Goal: Information Seeking & Learning: Learn about a topic

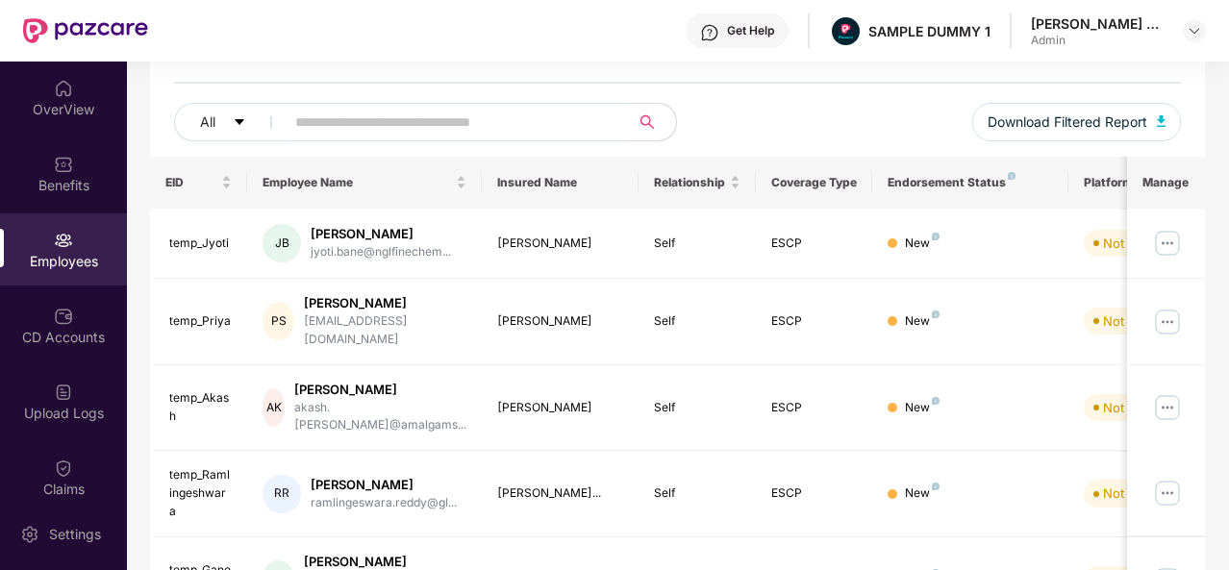
click at [60, 103] on div "OverView" at bounding box center [63, 109] width 127 height 19
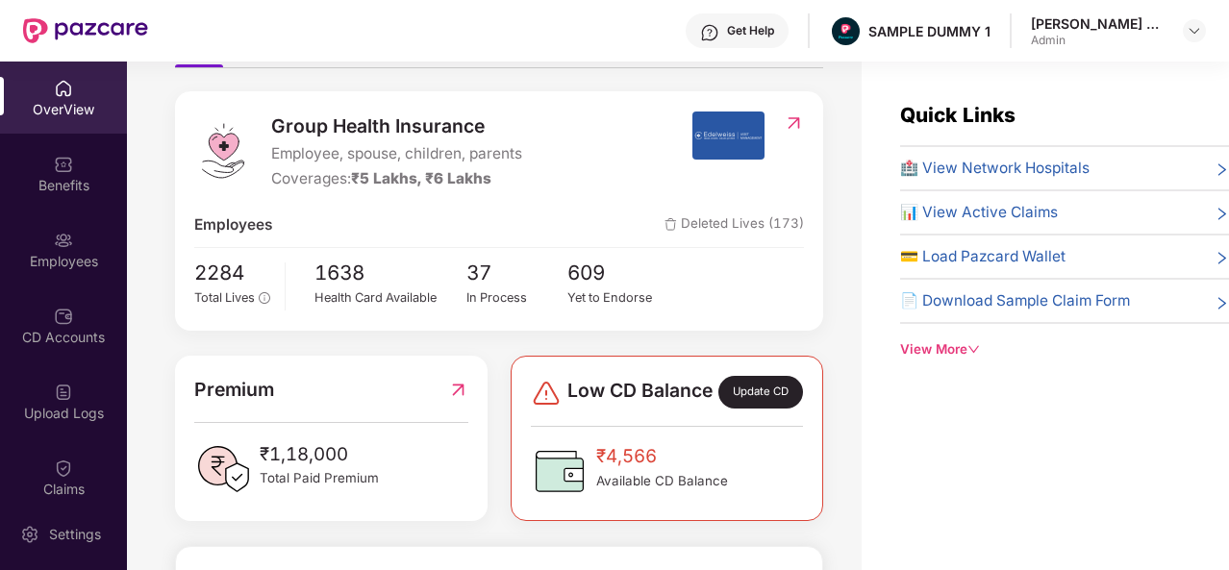
scroll to position [201, 0]
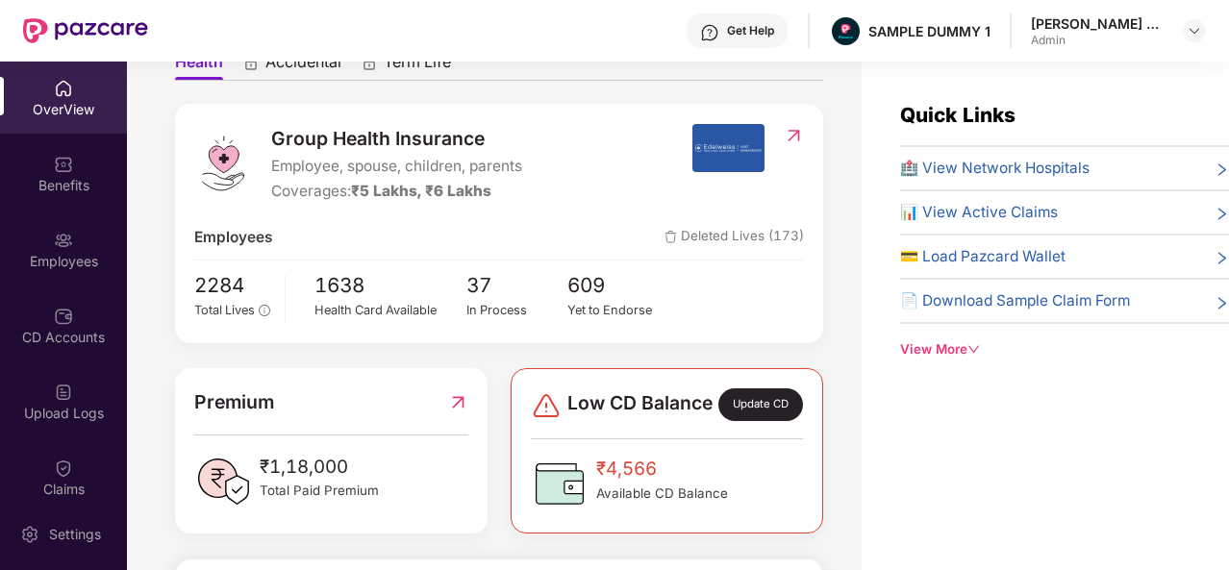
click at [977, 168] on span "🏥 View Network Hospitals" at bounding box center [995, 168] width 190 height 23
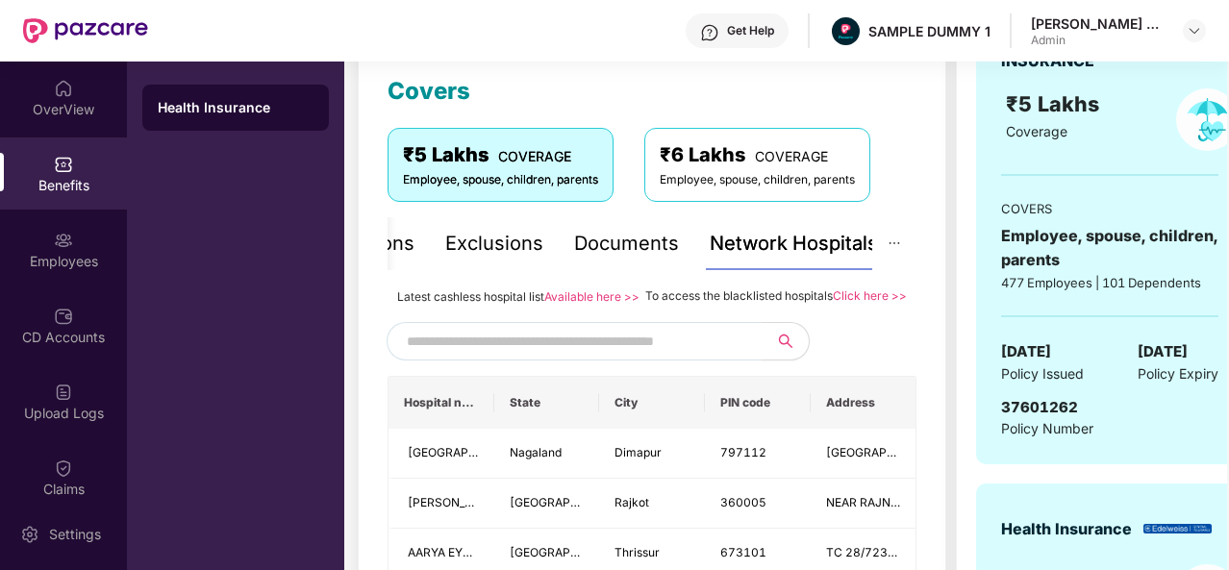
scroll to position [267, 0]
click at [629, 357] on input "text" at bounding box center [571, 342] width 329 height 29
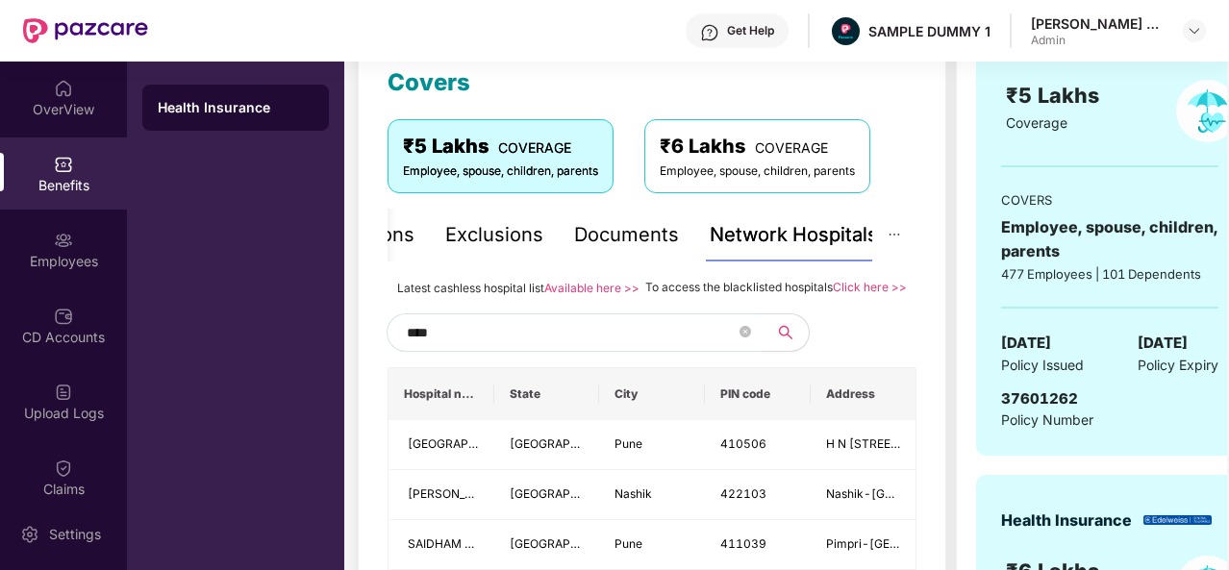
scroll to position [276, 0]
type input "****"
click at [622, 245] on div "Documents" at bounding box center [626, 236] width 105 height 30
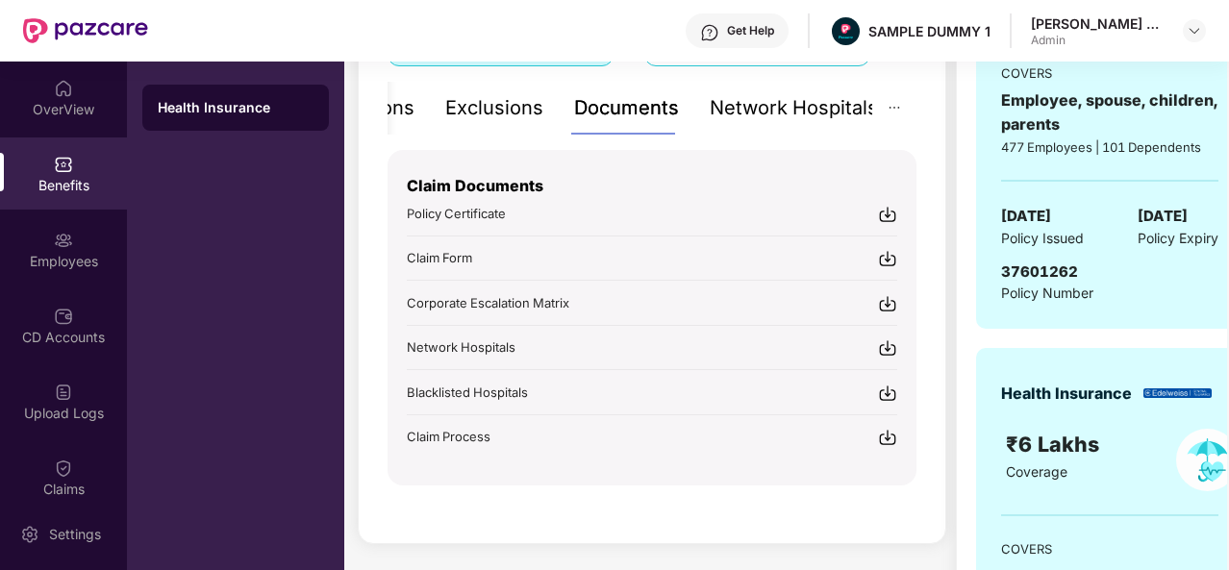
scroll to position [413, 0]
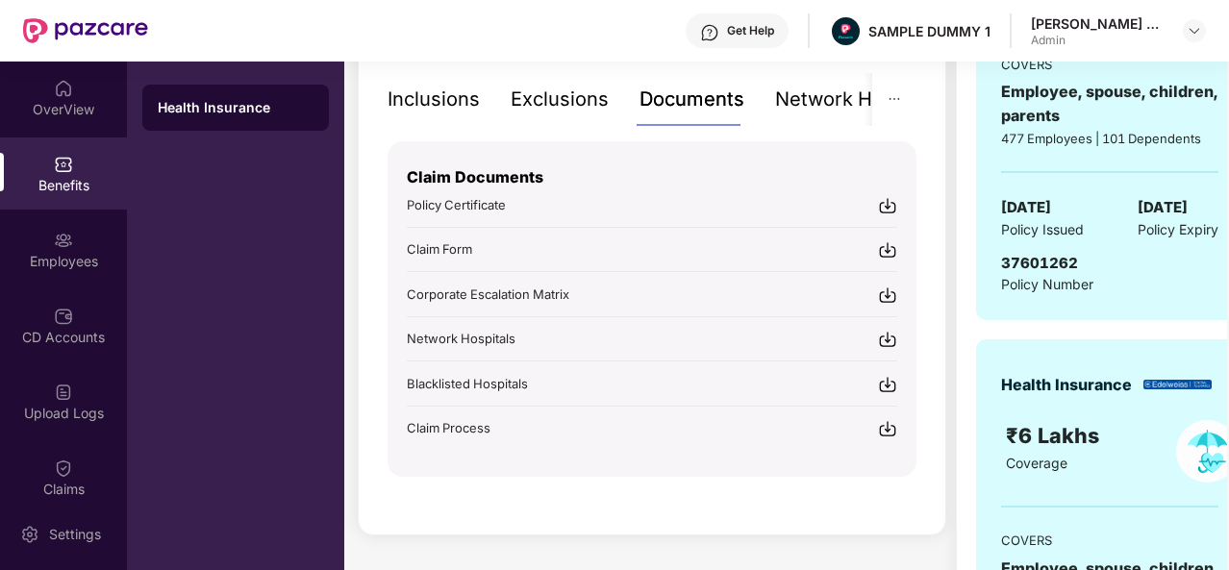
click at [454, 99] on div "Inclusions" at bounding box center [434, 100] width 92 height 30
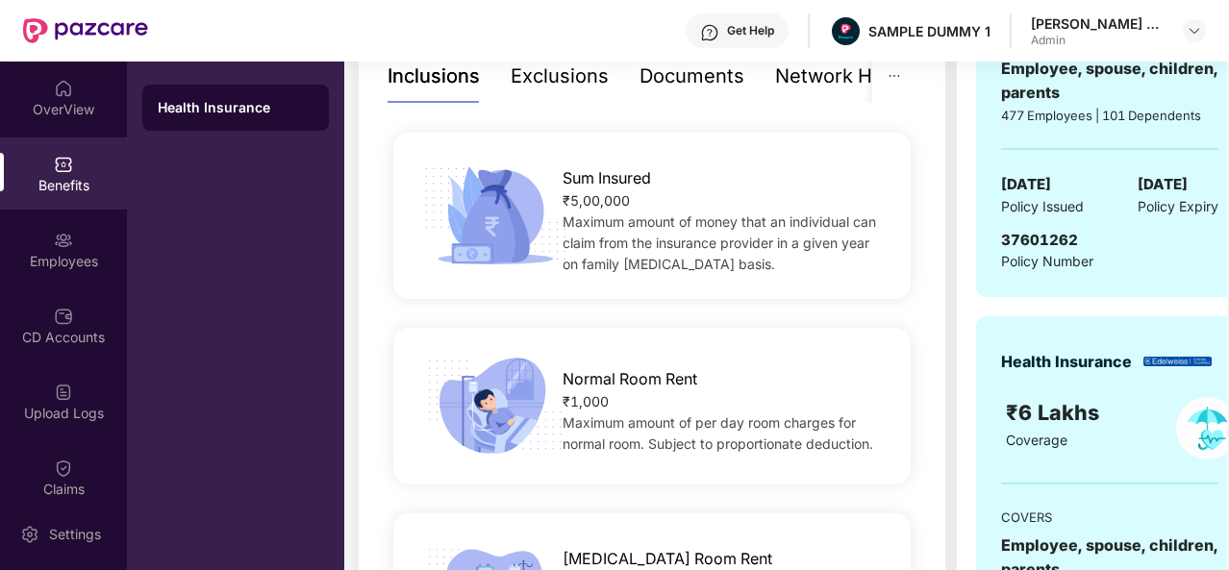
scroll to position [320, 0]
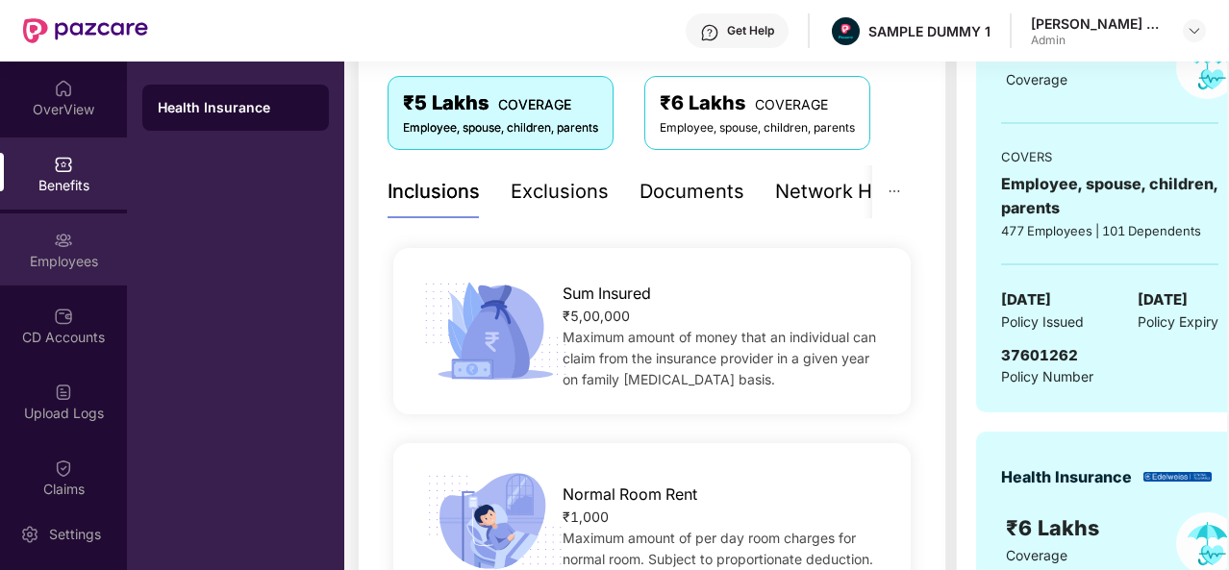
click at [69, 247] on img at bounding box center [63, 240] width 19 height 19
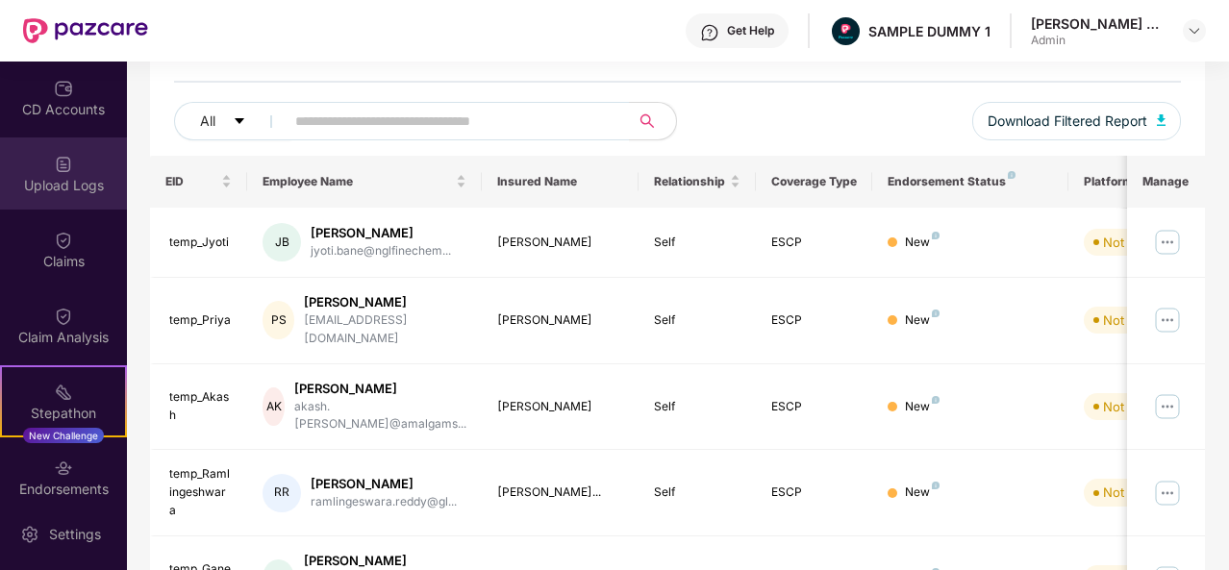
scroll to position [398, 0]
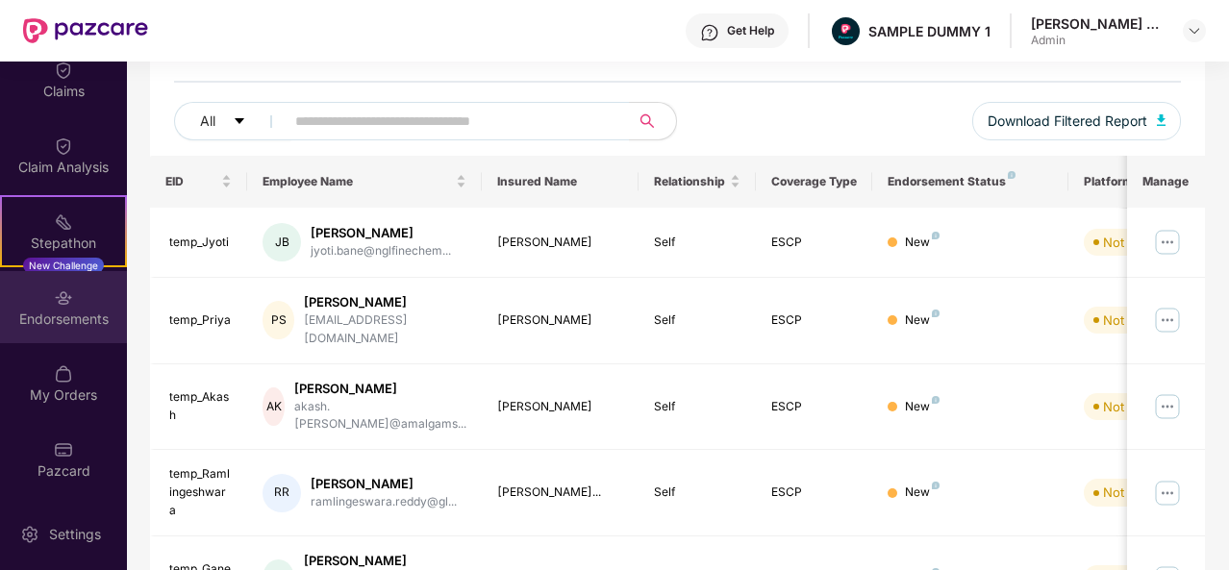
click at [43, 319] on div "Endorsements" at bounding box center [63, 319] width 127 height 19
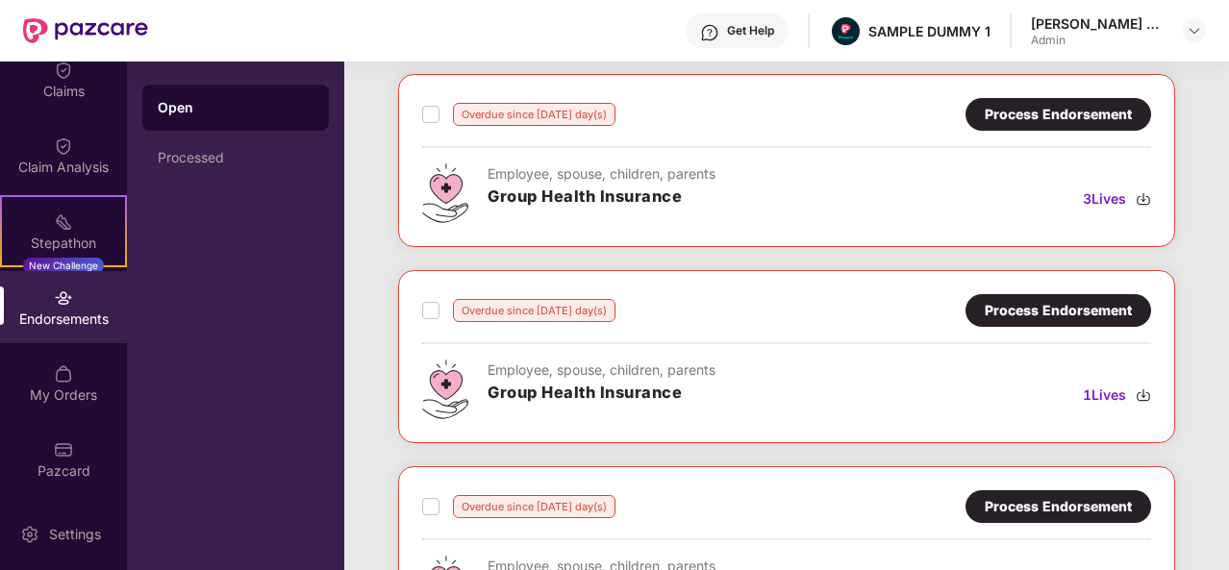
scroll to position [0, 0]
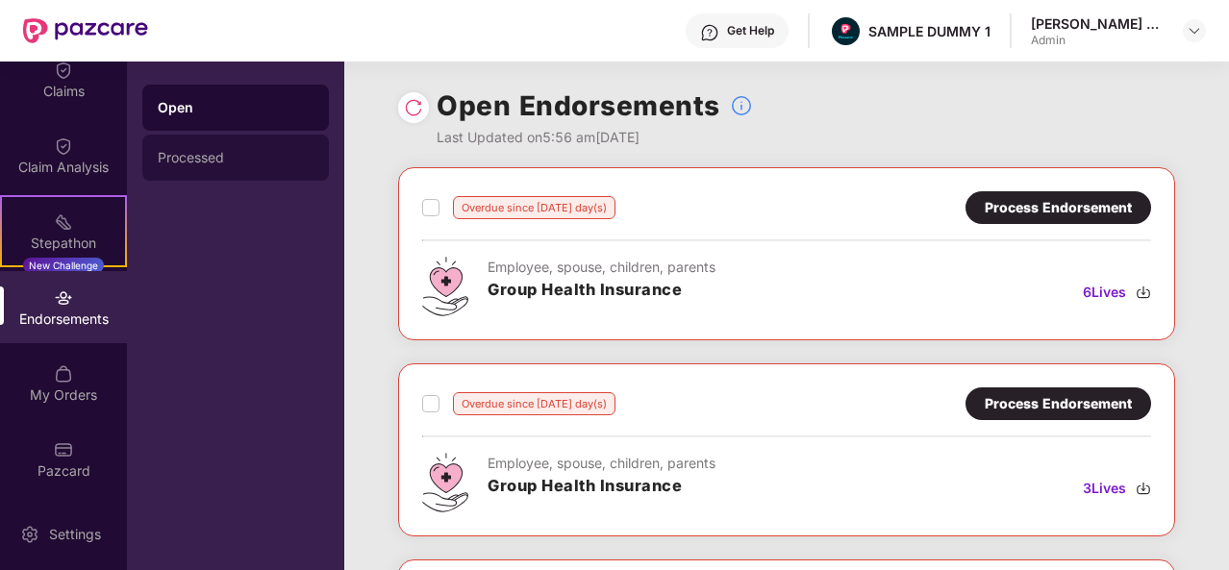
click at [267, 153] on div "Processed" at bounding box center [236, 157] width 156 height 15
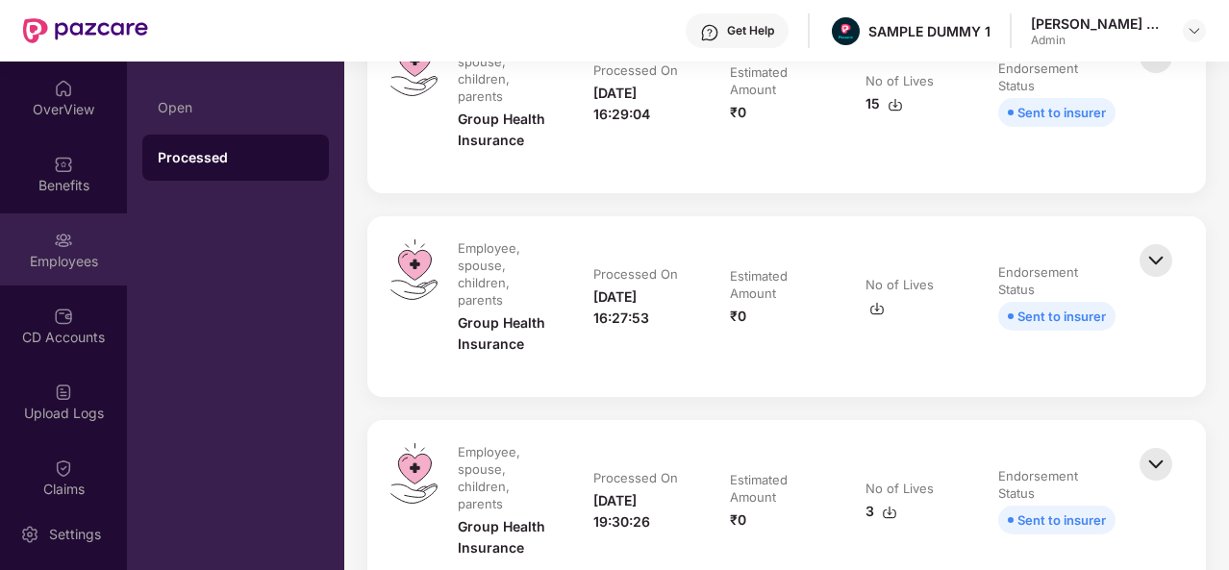
click at [73, 261] on div "Employees" at bounding box center [63, 261] width 127 height 19
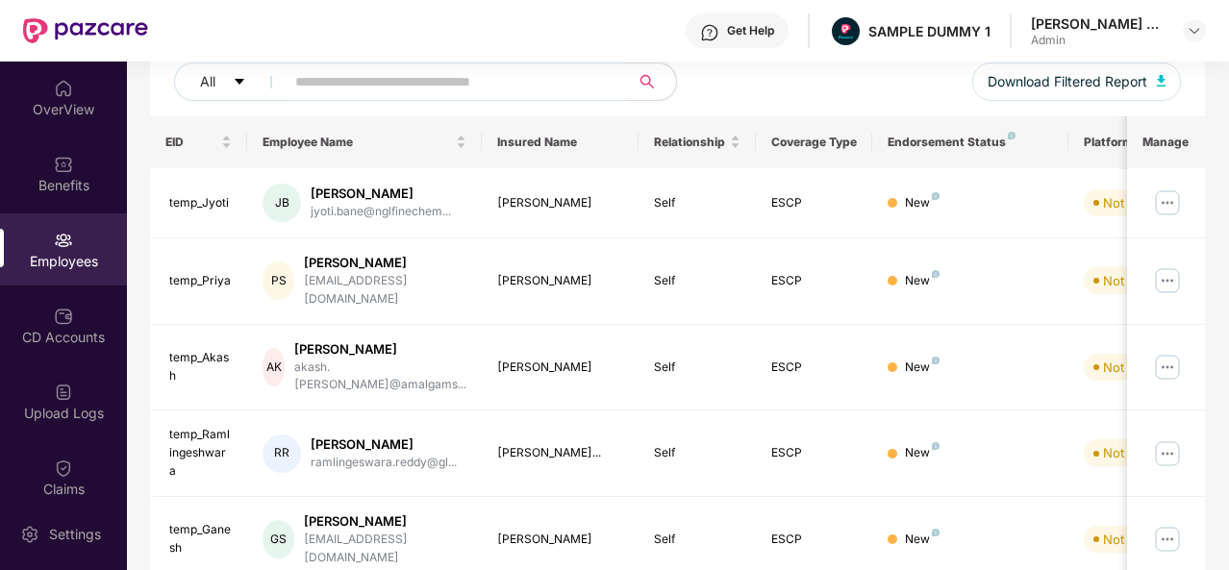
scroll to position [38, 0]
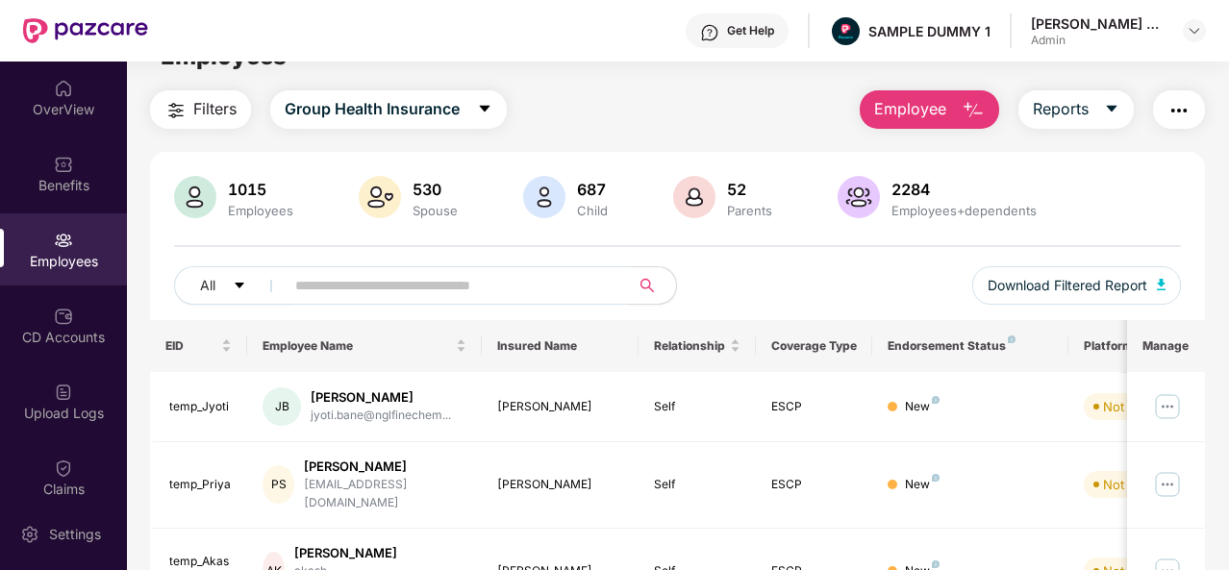
click at [974, 113] on img "button" at bounding box center [973, 110] width 23 height 23
click at [764, 279] on div "All Download Filtered Report" at bounding box center [677, 293] width 1007 height 54
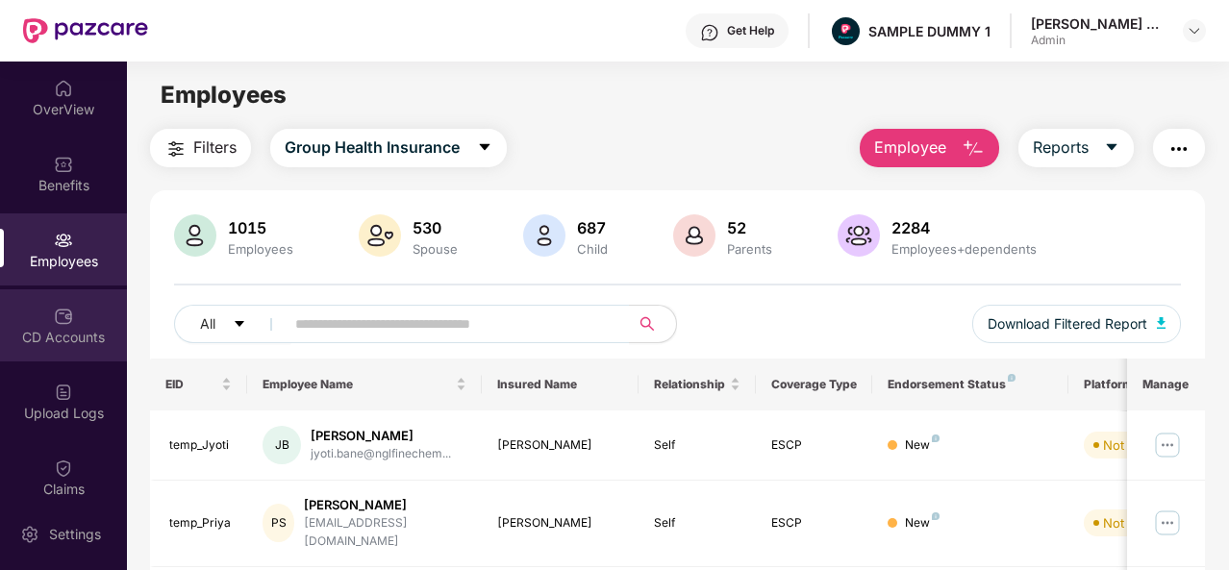
click at [62, 332] on div "CD Accounts" at bounding box center [63, 337] width 127 height 19
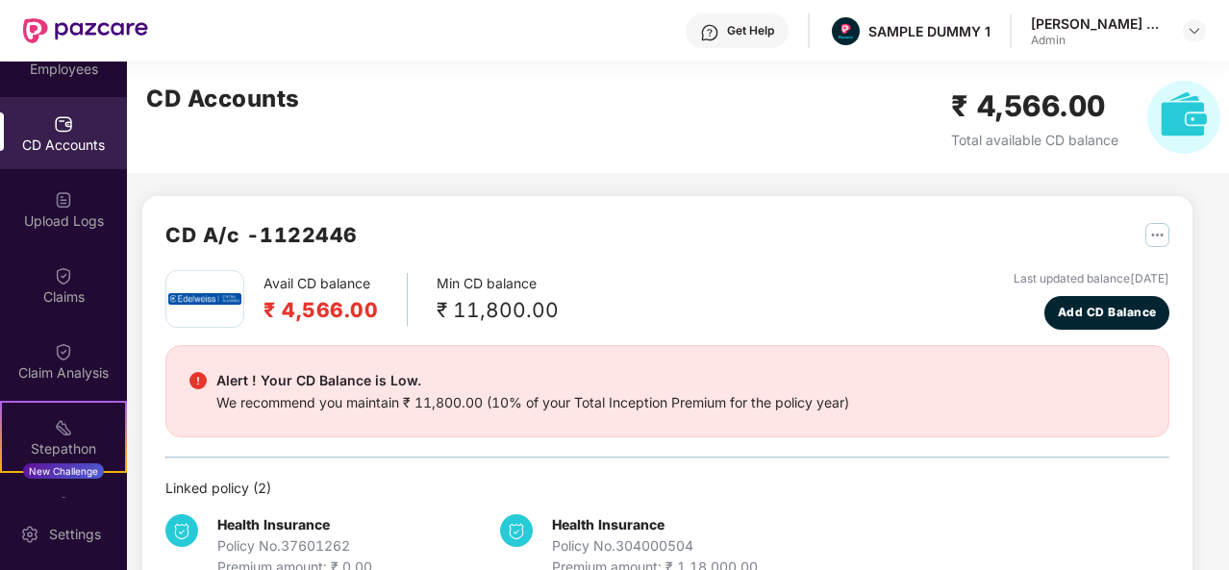
scroll to position [196, 0]
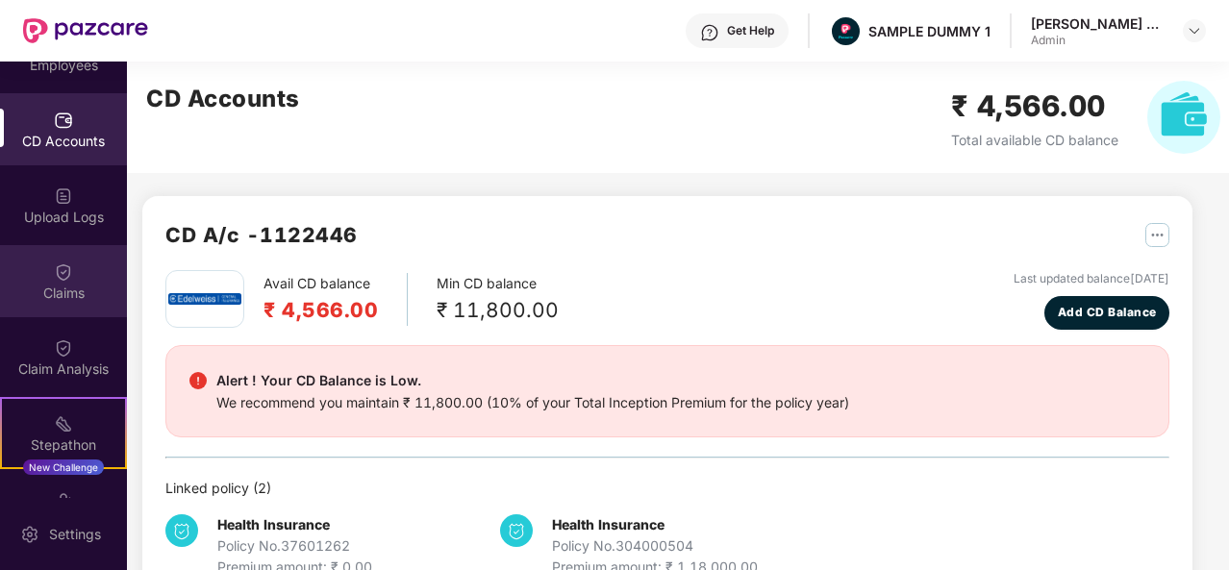
click at [58, 282] on div "Claims" at bounding box center [63, 281] width 127 height 72
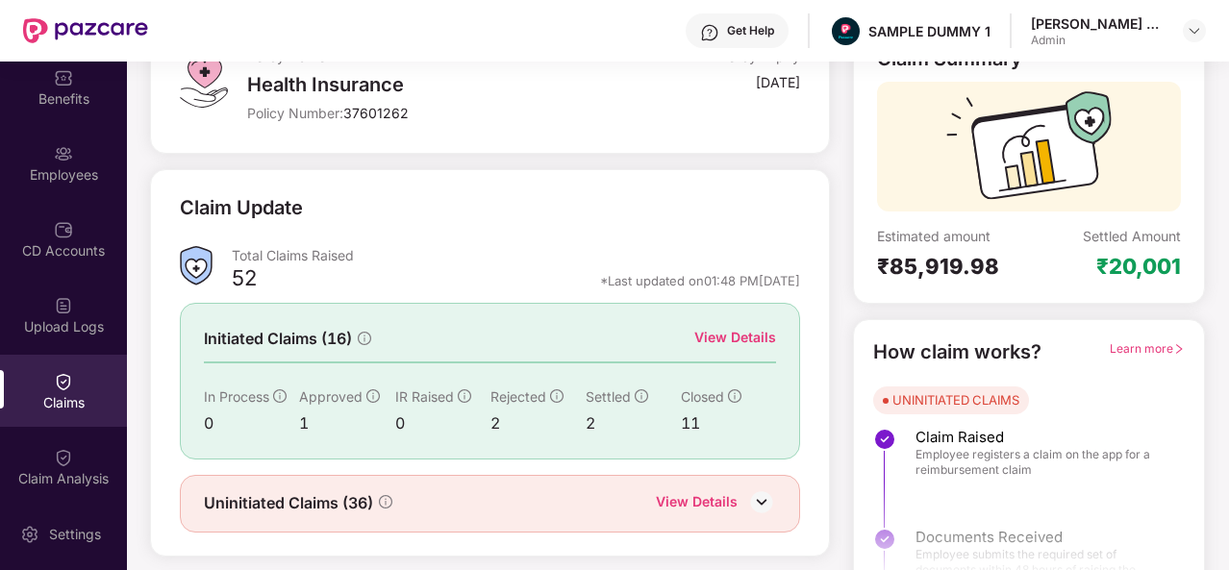
scroll to position [162, 0]
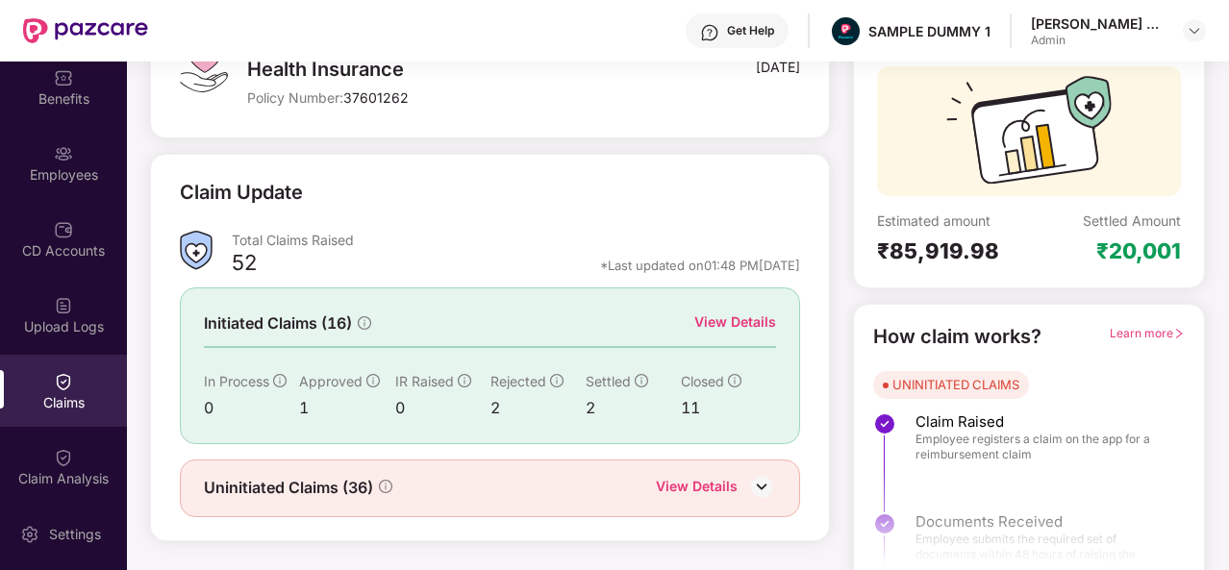
click at [715, 329] on div "View Details" at bounding box center [736, 322] width 82 height 21
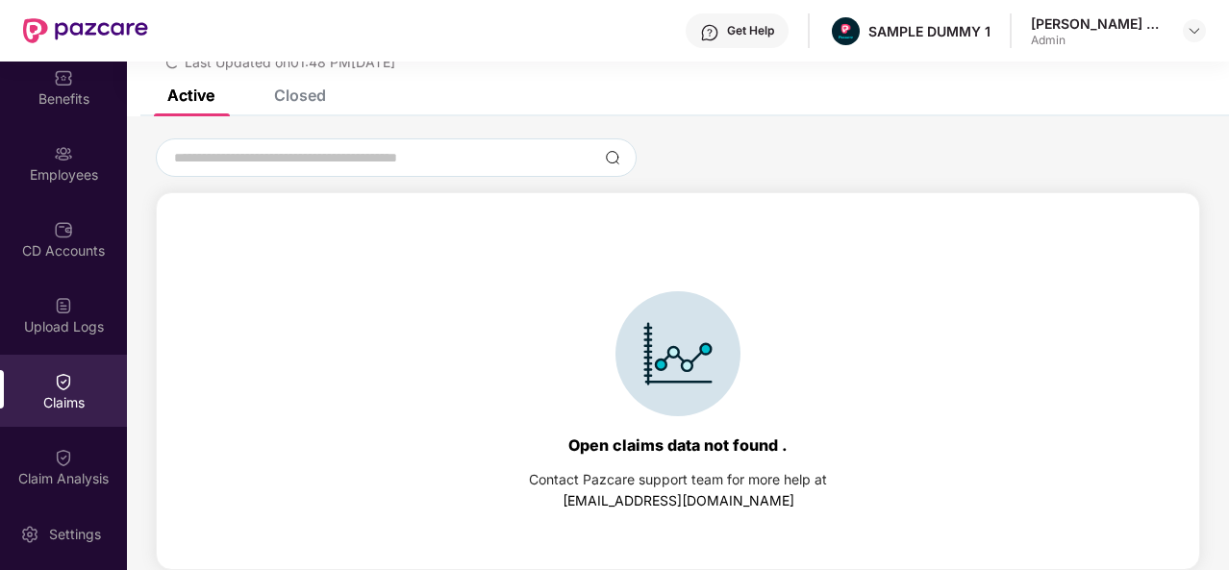
scroll to position [83, 0]
click at [320, 105] on div "Closed" at bounding box center [285, 95] width 81 height 42
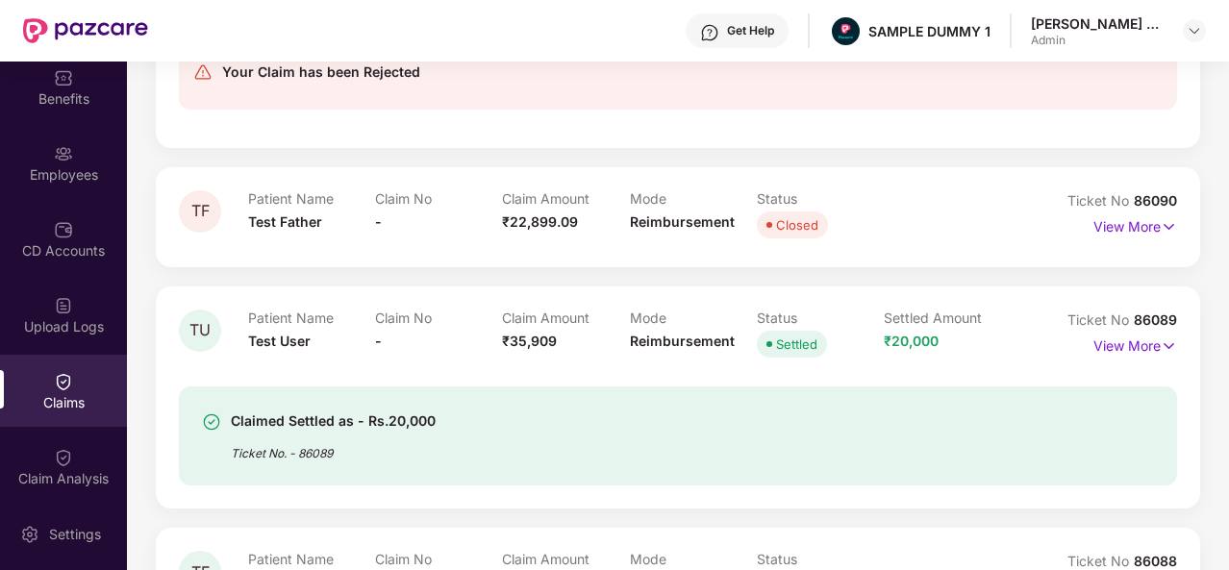
scroll to position [1136, 0]
click at [56, 456] on img at bounding box center [63, 457] width 19 height 19
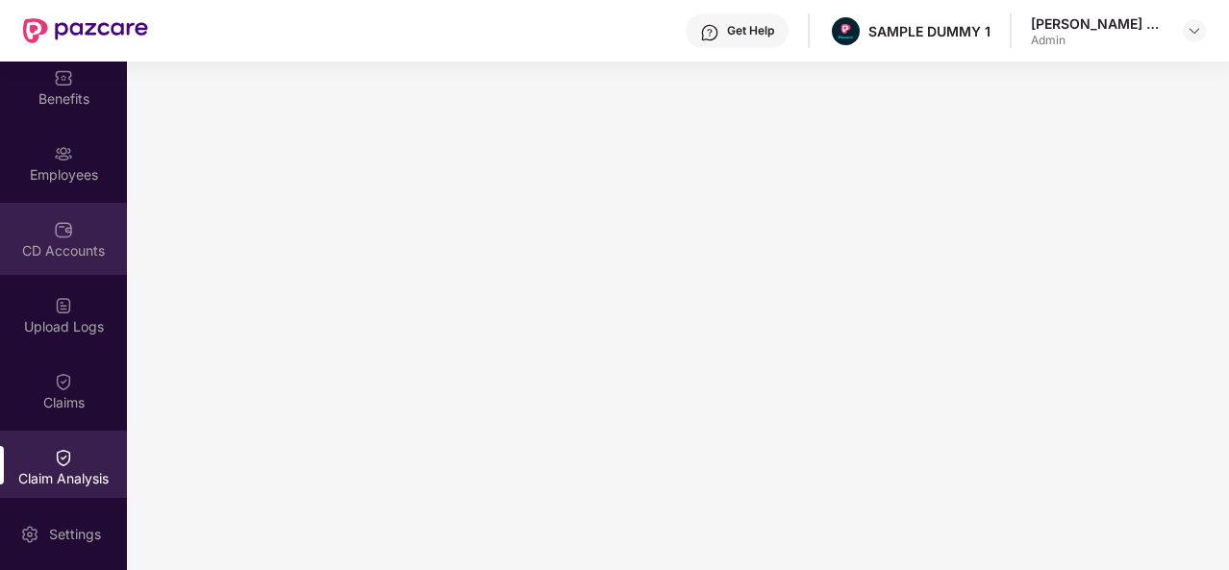
scroll to position [0, 0]
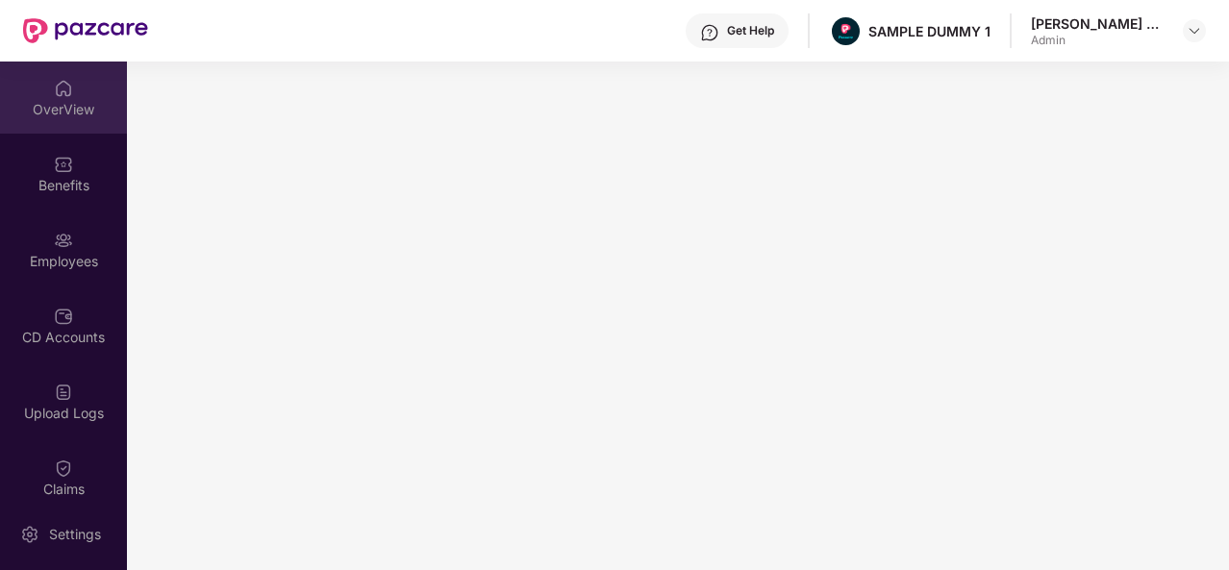
click at [72, 122] on div "OverView" at bounding box center [63, 98] width 127 height 72
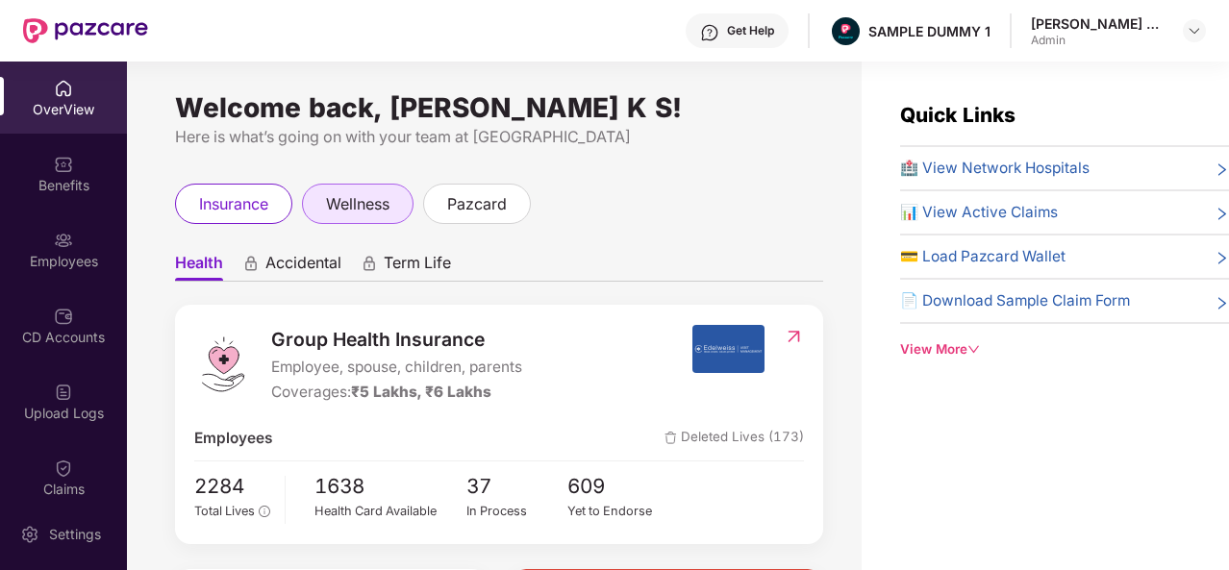
click at [371, 207] on span "wellness" at bounding box center [357, 204] width 63 height 24
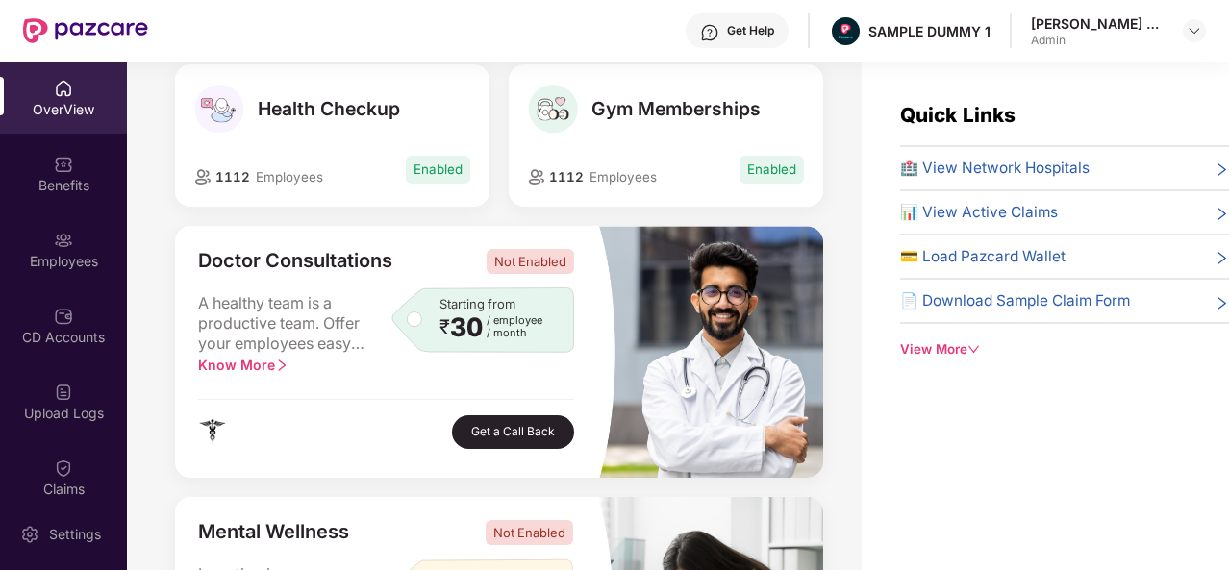
scroll to position [235, 0]
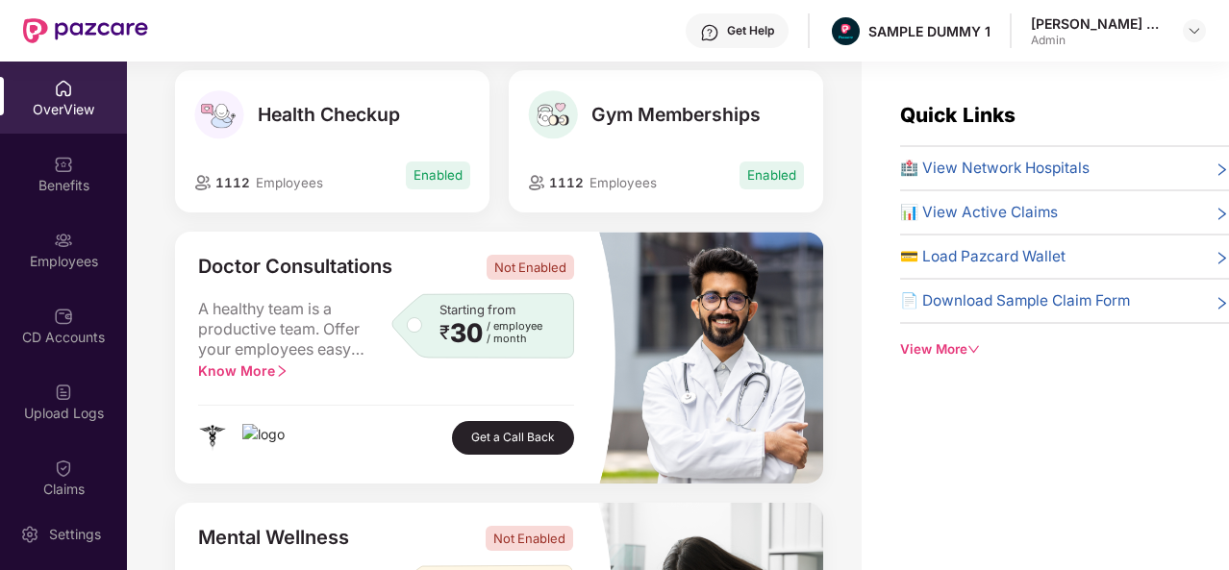
click at [314, 120] on span "Health Checkup" at bounding box center [329, 114] width 142 height 23
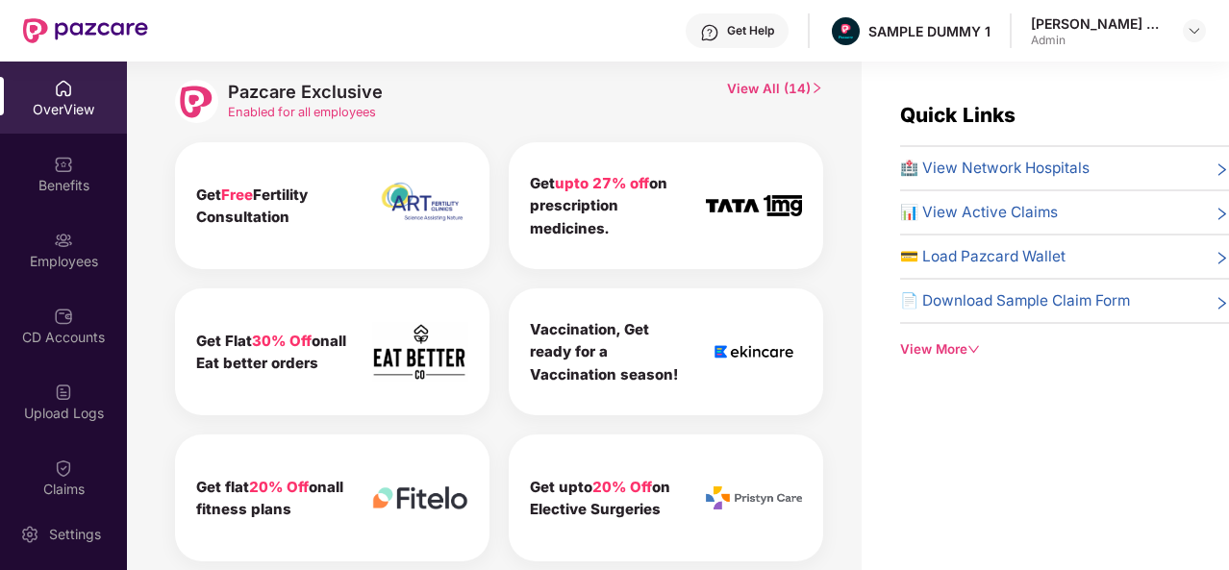
scroll to position [949, 0]
click at [789, 93] on span "View All ( 14 )" at bounding box center [775, 102] width 96 height 43
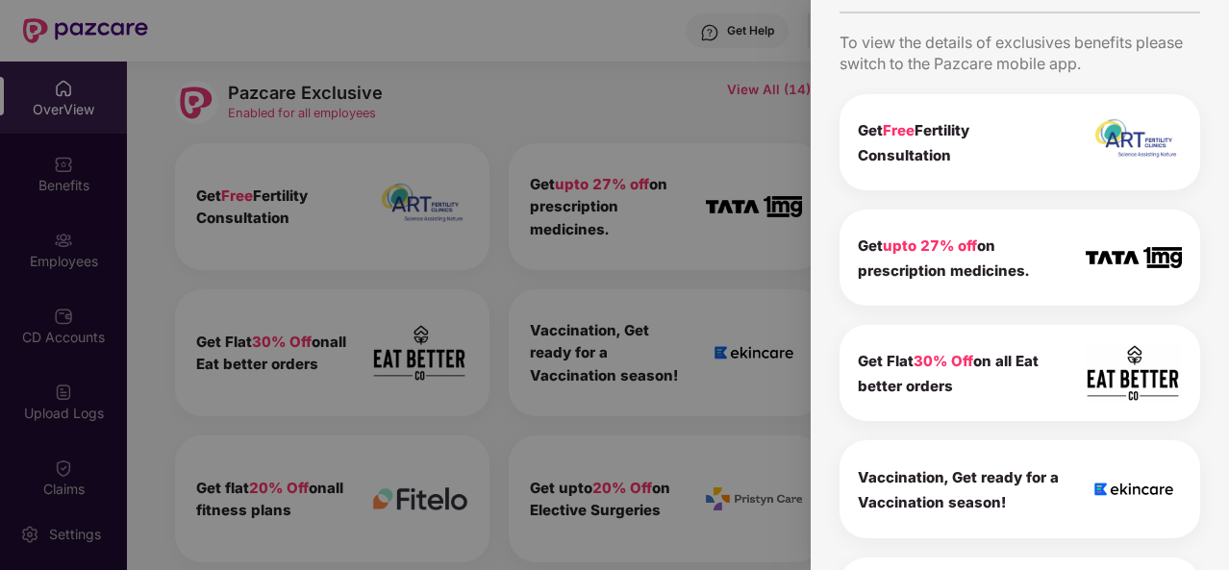
scroll to position [0, 0]
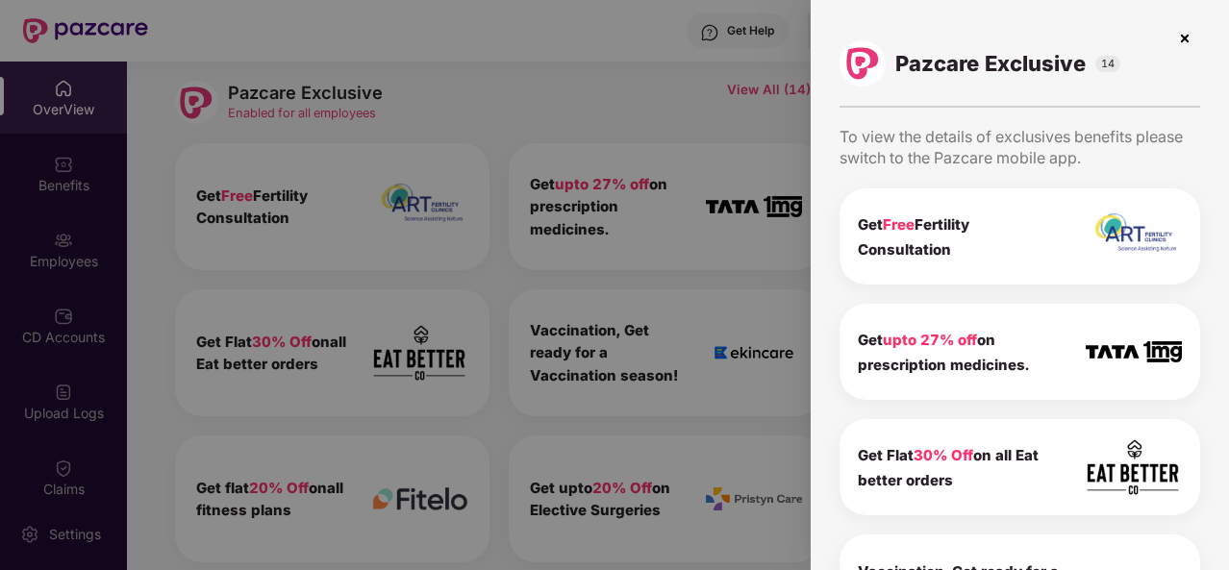
click at [1189, 32] on img at bounding box center [1185, 38] width 31 height 31
